Goal: Book appointment/travel/reservation

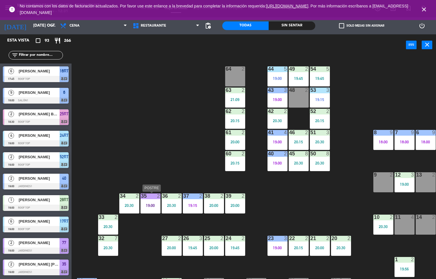
click at [296, 204] on div "44 5 19:00 49 2 19:45 54 5 19:45 64 2 48 2 53 3 19:15 63 2 21:09 43 3 19:00 62 …" at bounding box center [256, 167] width 360 height 223
click at [320, 96] on div "53 3 19:15" at bounding box center [320, 98] width 20 height 20
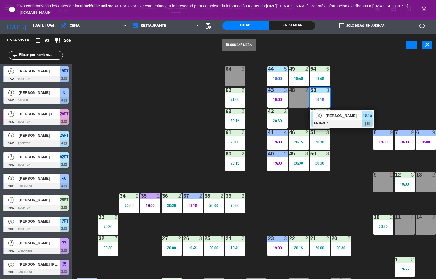
click at [275, 92] on div at bounding box center [277, 90] width 9 height 5
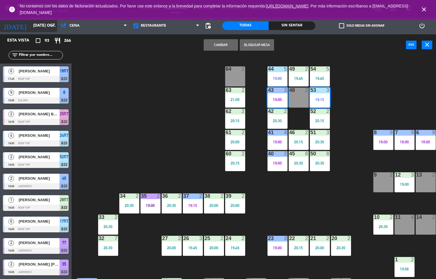
click at [30, 24] on input "[DATE] oct." at bounding box center [57, 26] width 54 height 10
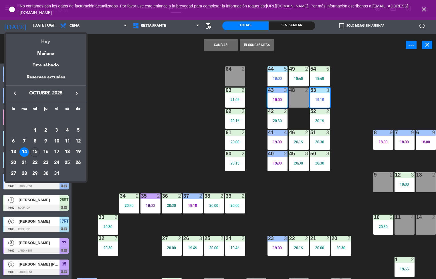
click at [49, 42] on div "Hoy" at bounding box center [46, 40] width 80 height 12
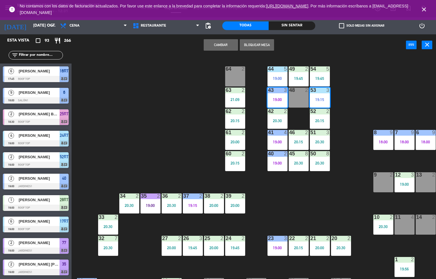
type input "mié. [DATE]"
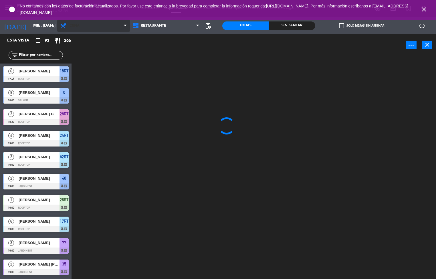
click at [80, 24] on span "Cena" at bounding box center [93, 25] width 73 height 13
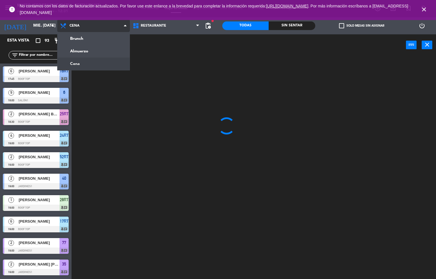
click at [89, 56] on ng-component "menu [GEOGRAPHIC_DATA] - Restaurant miércoles 15. octubre - 12:31 Mis reservas …" at bounding box center [218, 139] width 436 height 279
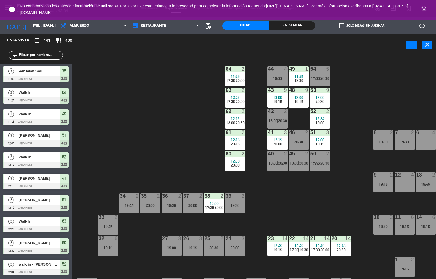
click at [284, 97] on div "13:00" at bounding box center [277, 98] width 20 height 4
